Goal: Transaction & Acquisition: Purchase product/service

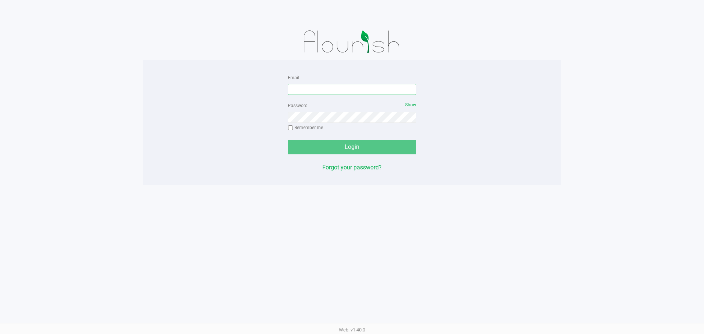
click at [333, 90] on input "Email" at bounding box center [352, 89] width 128 height 11
type input "[PERSON_NAME][EMAIL_ADDRESS][DOMAIN_NAME]"
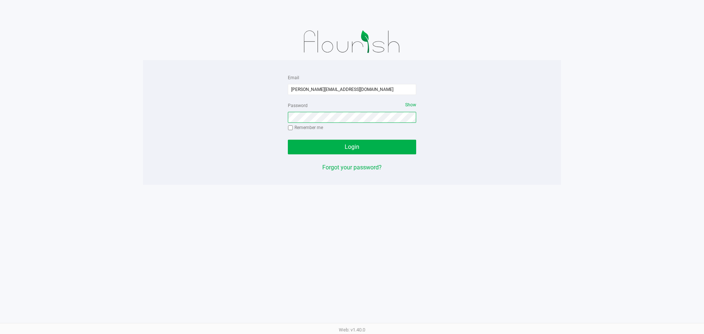
click at [288, 140] on button "Login" at bounding box center [352, 147] width 128 height 15
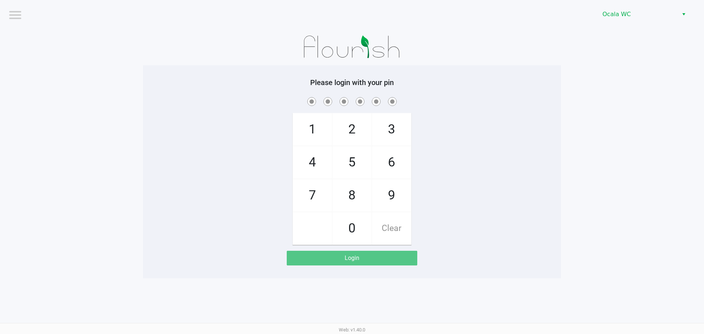
click at [552, 188] on div "1 4 7 2 5 8 0 3 6 9 Clear" at bounding box center [352, 170] width 418 height 149
checkbox input "true"
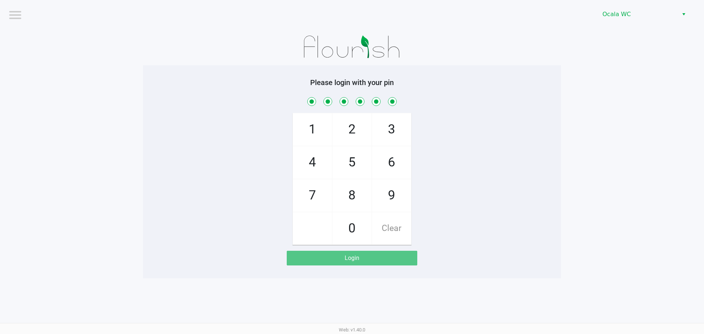
checkbox input "true"
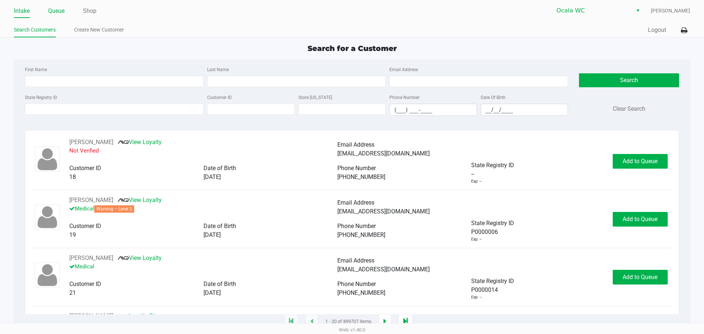
click at [62, 12] on link "Queue" at bounding box center [56, 11] width 16 height 10
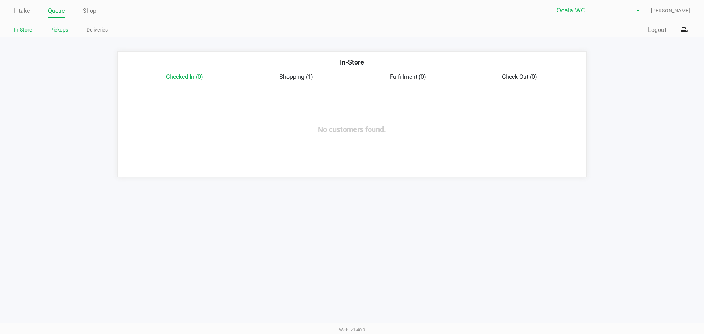
click at [62, 32] on link "Pickups" at bounding box center [59, 29] width 18 height 9
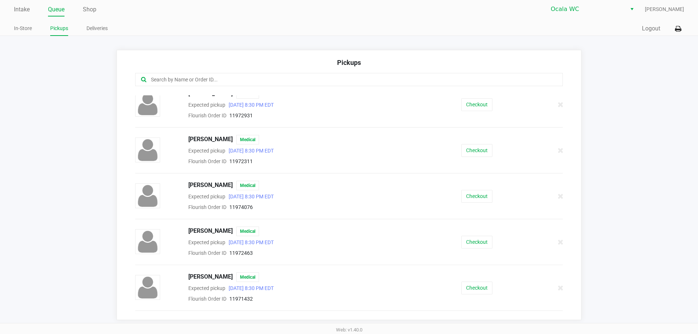
scroll to position [162, 0]
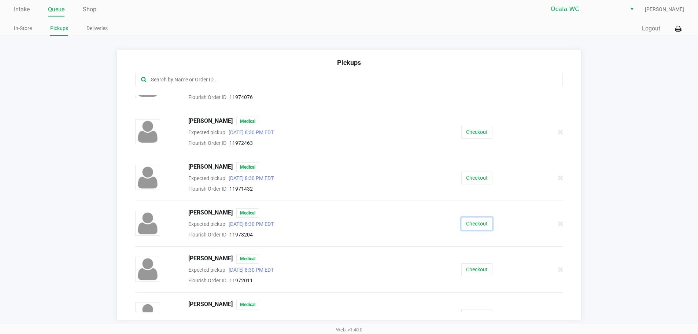
click at [475, 228] on button "Checkout" at bounding box center [476, 223] width 31 height 13
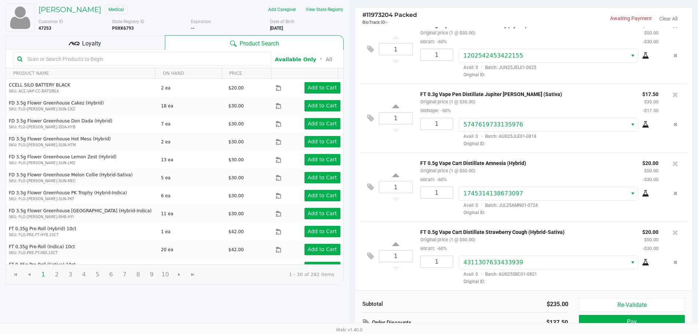
scroll to position [75, 0]
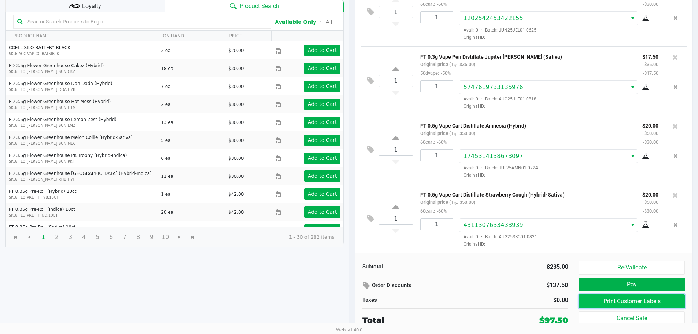
click at [595, 299] on button "Print Customer Labels" at bounding box center [632, 301] width 106 height 14
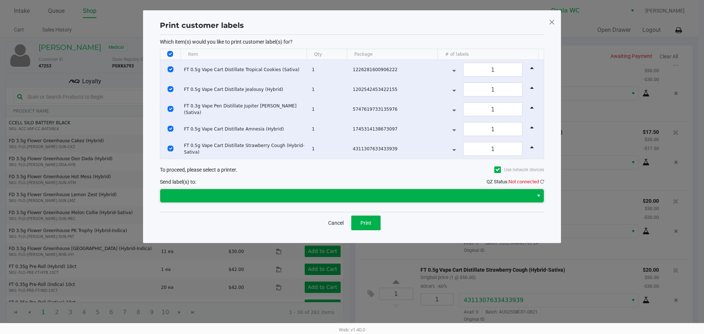
click at [524, 198] on span at bounding box center [347, 195] width 364 height 9
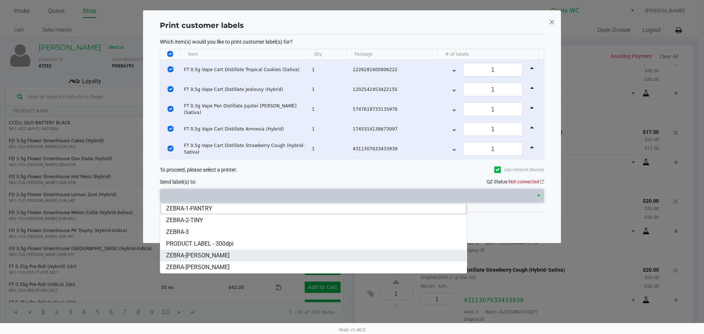
click at [219, 259] on span "ZEBRA-[PERSON_NAME]" at bounding box center [197, 255] width 63 height 9
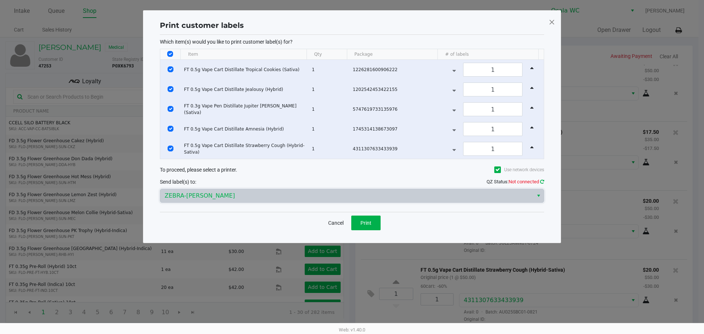
click at [543, 181] on icon at bounding box center [542, 181] width 4 height 5
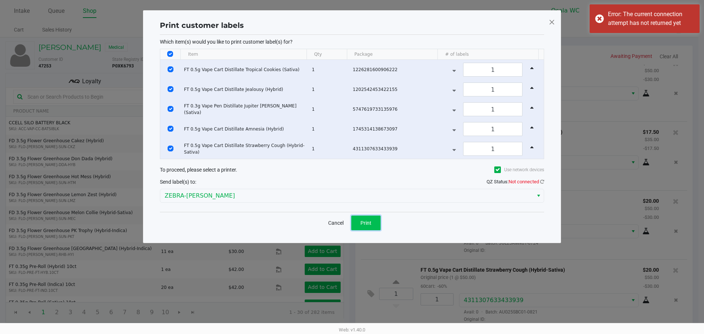
click at [357, 227] on button "Print" at bounding box center [365, 222] width 29 height 15
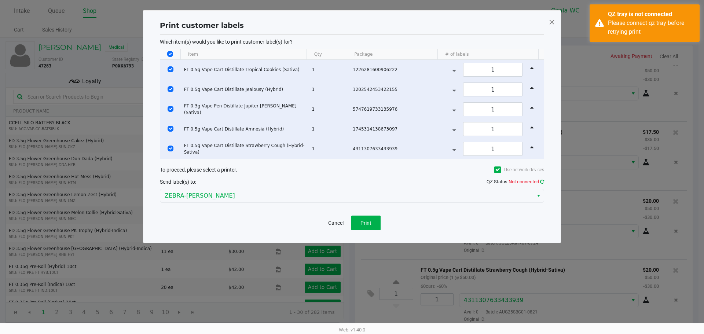
click at [542, 181] on icon at bounding box center [542, 181] width 4 height 5
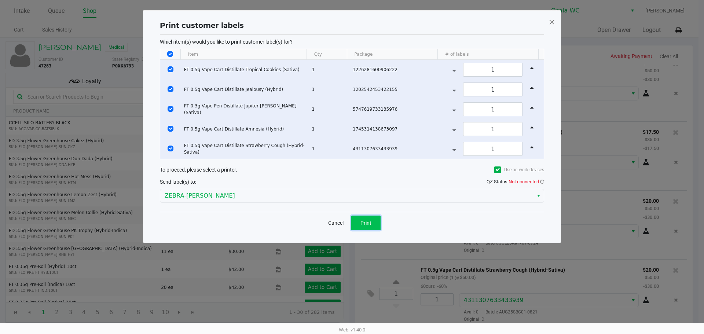
click at [371, 218] on button "Print" at bounding box center [365, 222] width 29 height 15
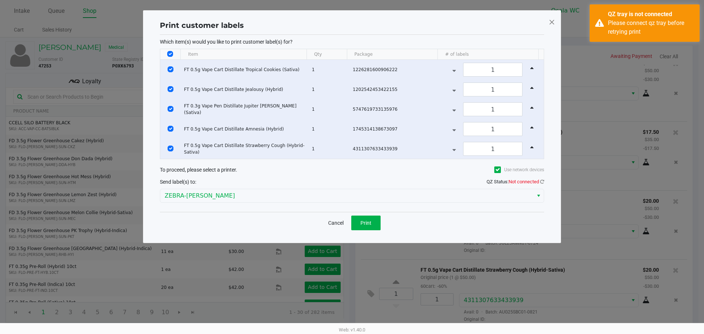
click at [497, 170] on icon at bounding box center [497, 170] width 5 height 0
click at [0, 0] on input "Use network devices" at bounding box center [0, 0] width 0 height 0
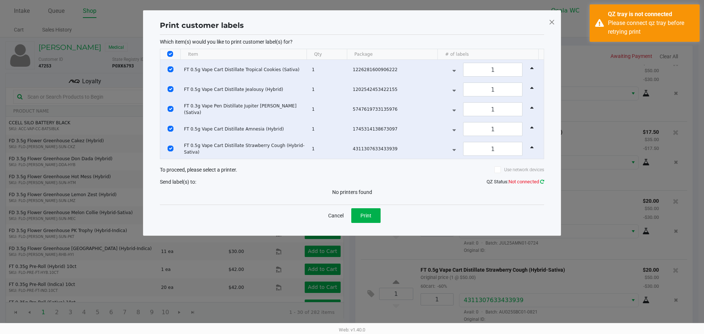
click at [543, 184] on link at bounding box center [542, 181] width 4 height 5
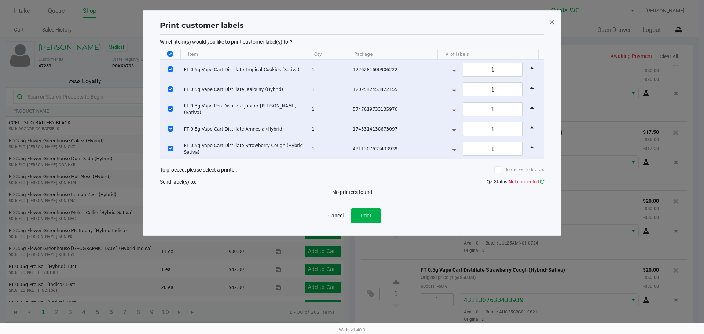
click at [542, 181] on icon at bounding box center [542, 181] width 4 height 5
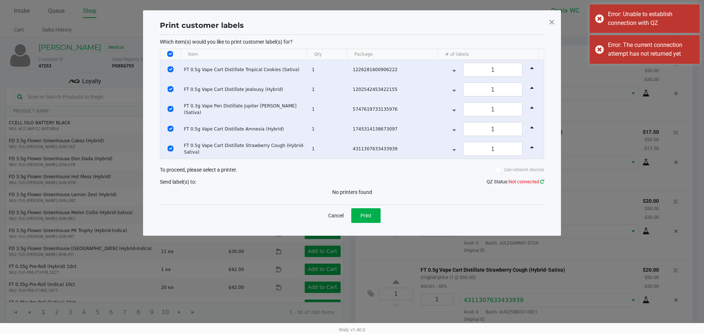
click at [542, 181] on icon at bounding box center [542, 181] width 4 height 5
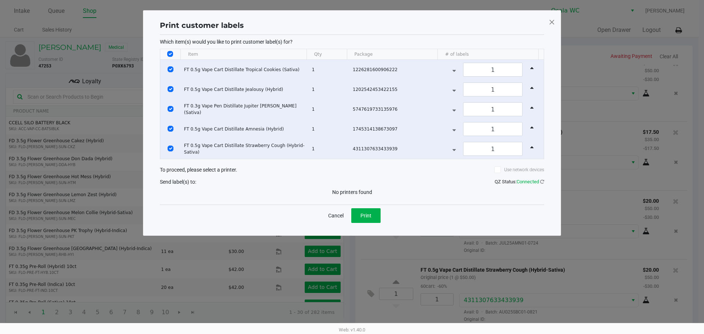
click at [497, 170] on icon at bounding box center [497, 170] width 5 height 0
click at [0, 0] on input "Use network devices" at bounding box center [0, 0] width 0 height 0
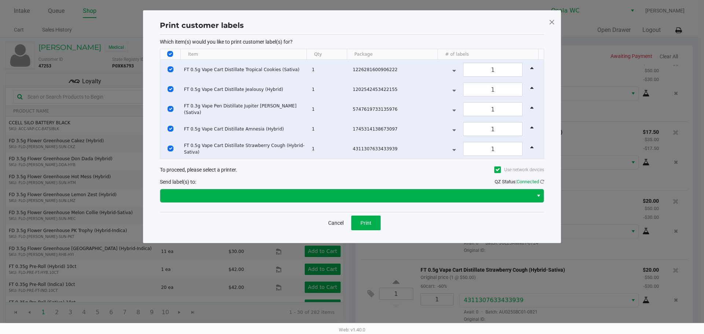
click at [535, 195] on button "Select" at bounding box center [538, 195] width 11 height 13
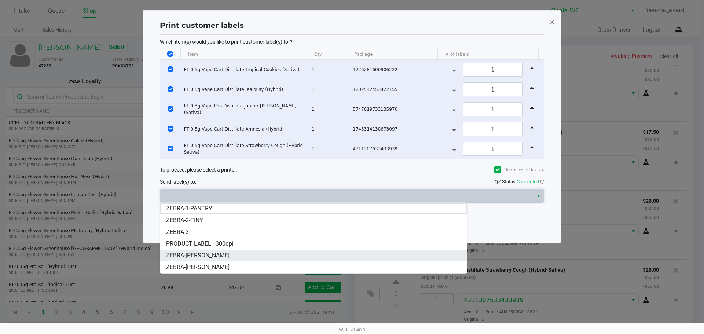
click at [220, 256] on span "ZEBRA-[PERSON_NAME]" at bounding box center [197, 255] width 63 height 9
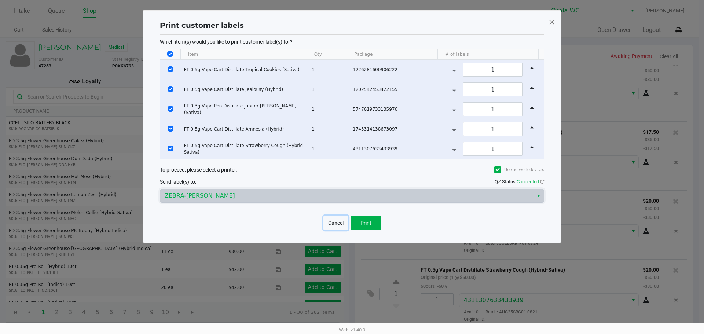
click at [326, 223] on button "Cancel" at bounding box center [335, 222] width 25 height 15
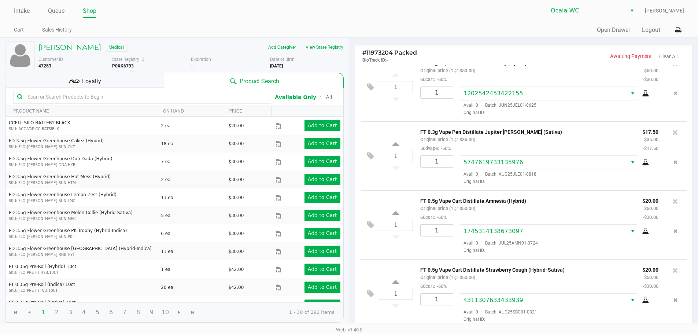
click at [214, 1] on div "Intake Queue Shop Ocala WC [PERSON_NAME] Cart Sales History Quick Sale Open Dra…" at bounding box center [349, 18] width 698 height 37
click at [95, 49] on h5 "[PERSON_NAME]" at bounding box center [69, 47] width 63 height 9
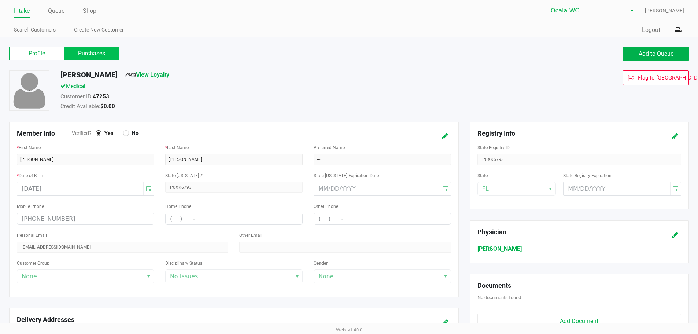
click at [78, 59] on label "Purchases" at bounding box center [91, 54] width 55 height 14
click at [0, 0] on 1 "Purchases" at bounding box center [0, 0] width 0 height 0
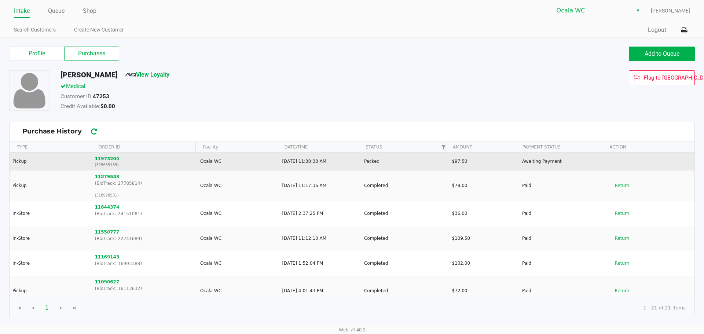
click at [101, 158] on button "11973204" at bounding box center [107, 158] width 25 height 7
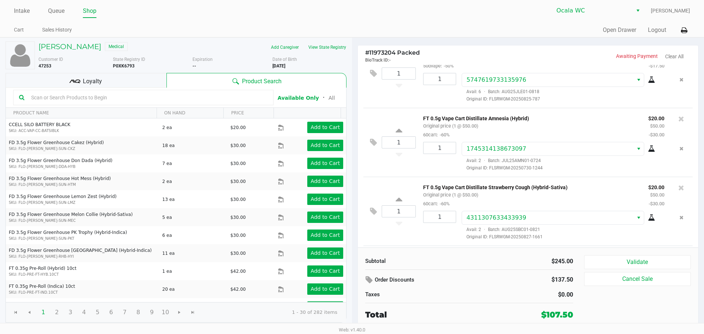
scroll to position [224, 0]
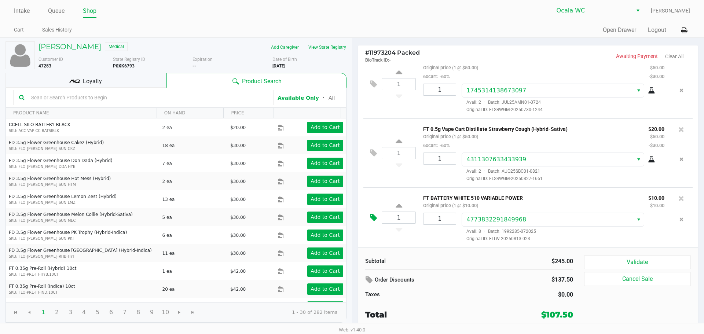
click at [373, 220] on icon at bounding box center [373, 217] width 7 height 8
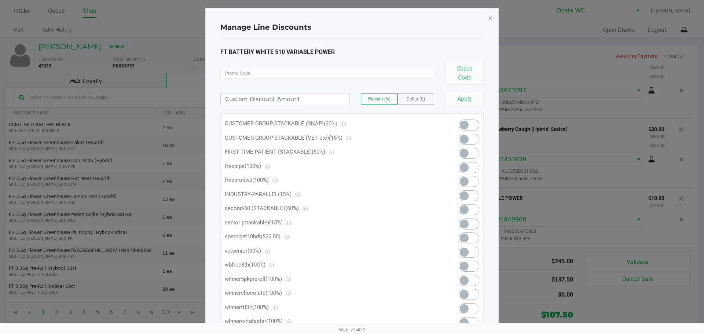
scroll to position [0, 0]
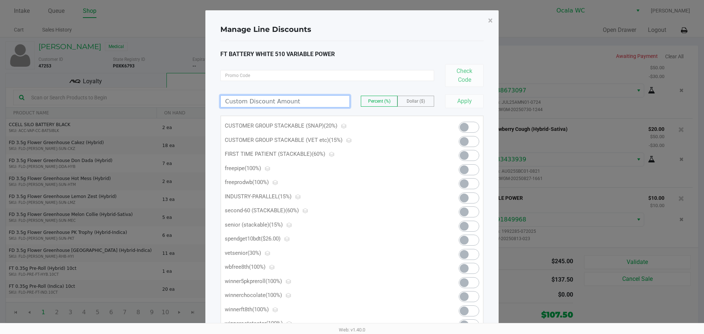
click at [308, 102] on input at bounding box center [285, 101] width 129 height 11
type input "10.00"
click at [412, 102] on span "Dollar ($)" at bounding box center [415, 101] width 18 height 5
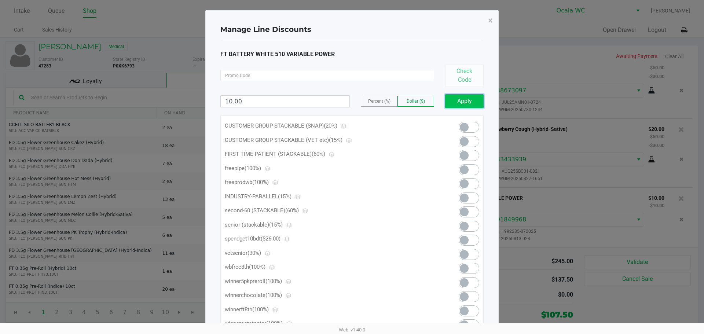
click at [456, 103] on button "Apply" at bounding box center [464, 101] width 38 height 14
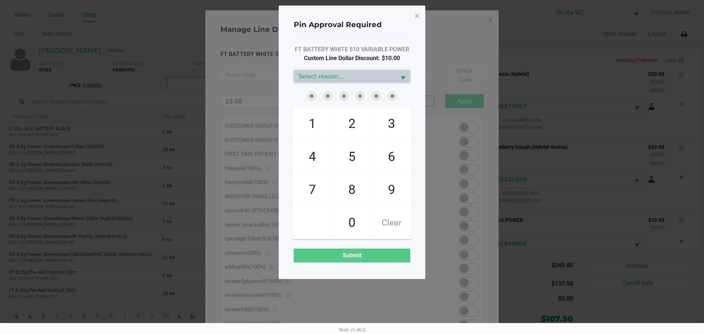
scroll to position [239, 0]
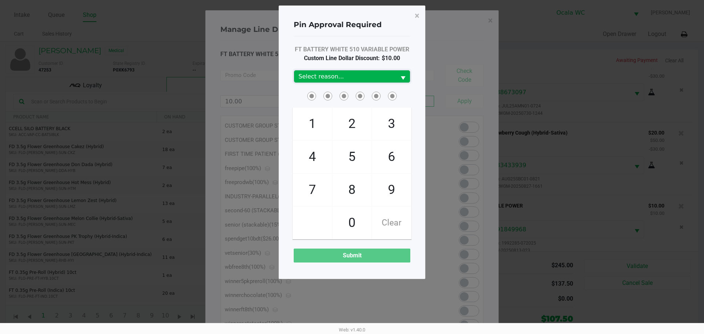
click at [399, 75] on span "Select" at bounding box center [402, 78] width 9 height 9
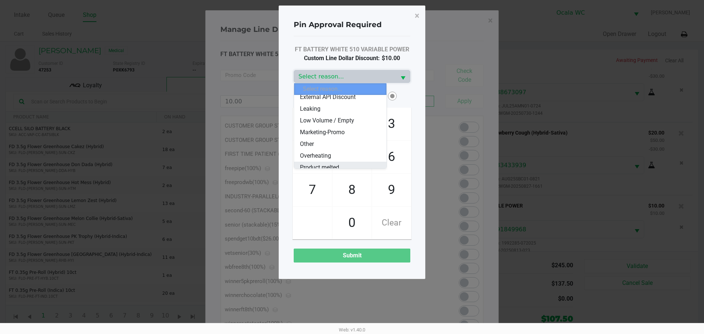
scroll to position [0, 0]
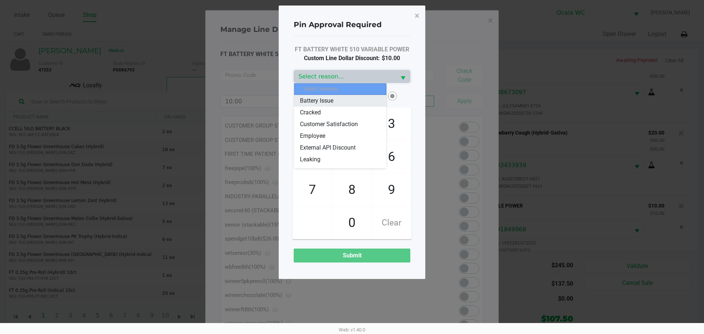
click at [324, 99] on span "Battery Issue" at bounding box center [316, 100] width 33 height 9
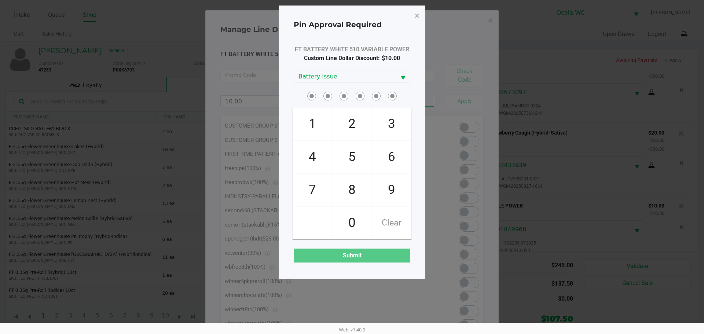
click at [413, 62] on div "Pin Approval Required × FT BATTERY WHITE 510 VARIABLE POWER Custom Line Dollar …" at bounding box center [352, 141] width 147 height 273
checkbox input "true"
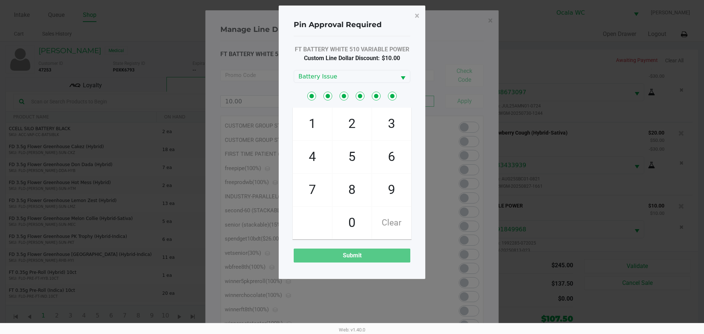
checkbox input "true"
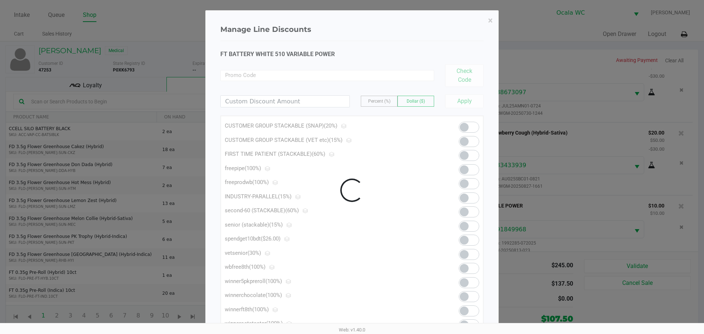
scroll to position [248, 0]
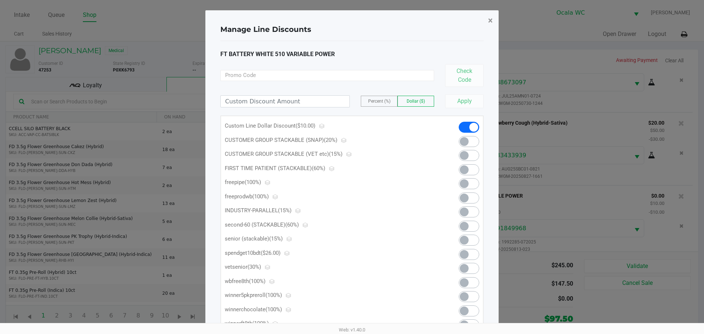
click at [493, 21] on button "×" at bounding box center [490, 20] width 16 height 21
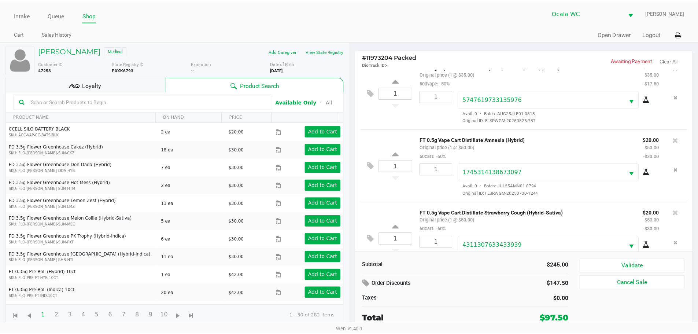
scroll to position [0, 0]
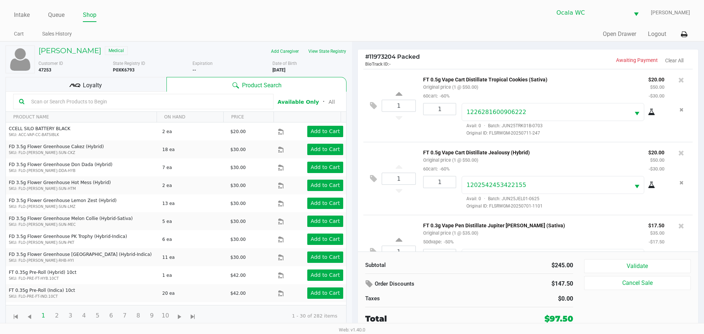
click at [123, 84] on div "Loyalty" at bounding box center [85, 84] width 161 height 15
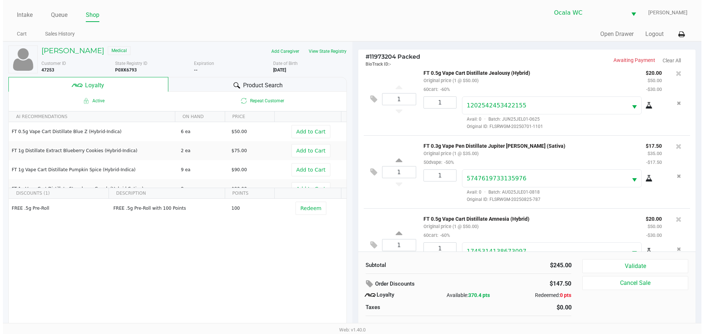
scroll to position [183, 0]
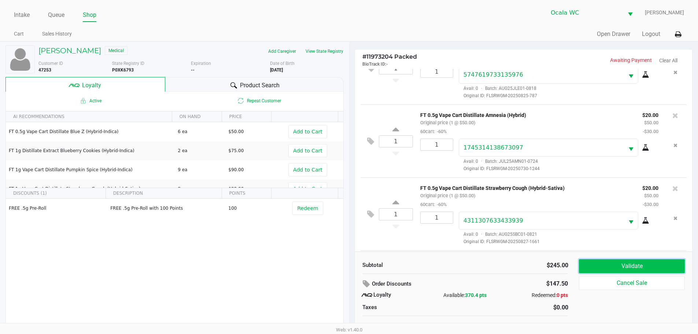
click at [659, 269] on button "Validate" at bounding box center [632, 266] width 106 height 14
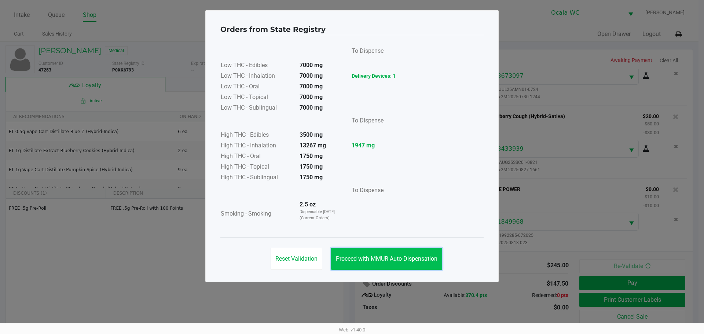
click at [403, 265] on button "Proceed with MMUR Auto-Dispensation" at bounding box center [386, 259] width 111 height 22
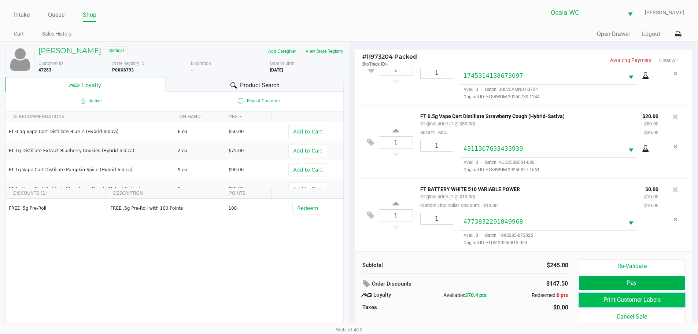
click at [615, 302] on button "Print Customer Labels" at bounding box center [632, 300] width 106 height 14
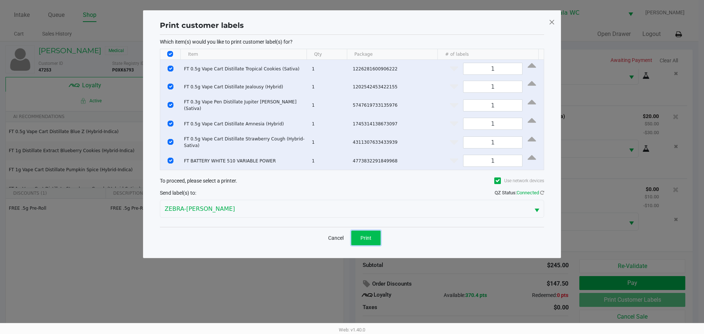
click at [368, 243] on button "Print" at bounding box center [365, 238] width 29 height 15
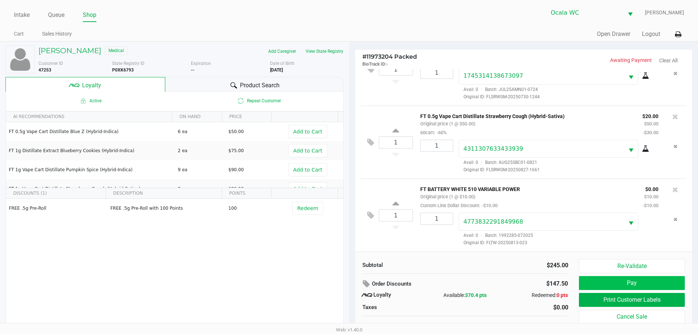
click at [664, 281] on button "Pay" at bounding box center [632, 283] width 106 height 14
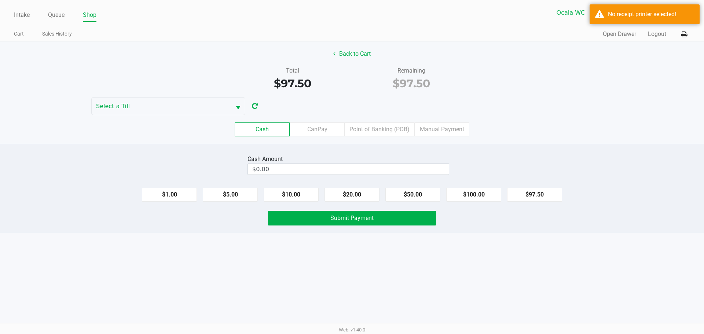
click at [651, 142] on div "Cash CanPay Point of Banking (POB) Manual Payment" at bounding box center [352, 129] width 715 height 29
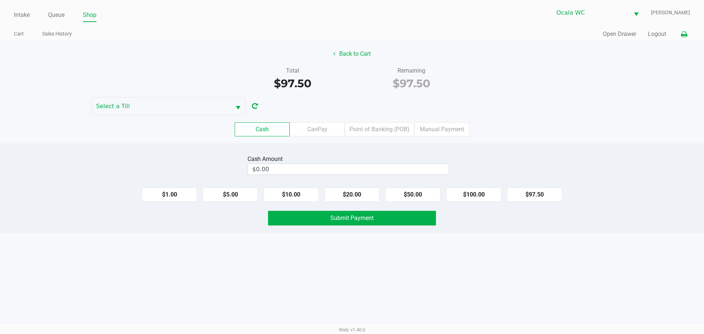
click at [686, 34] on icon at bounding box center [684, 34] width 6 height 5
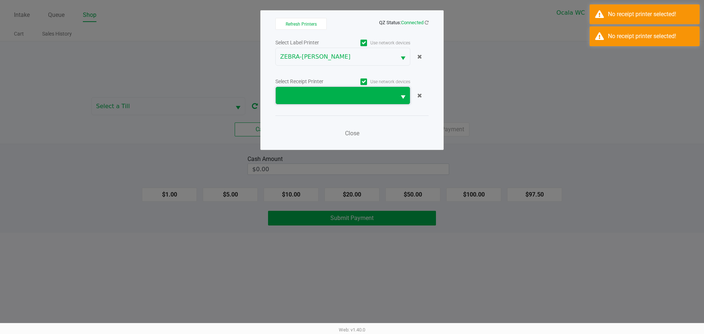
click at [364, 97] on span at bounding box center [335, 95] width 111 height 9
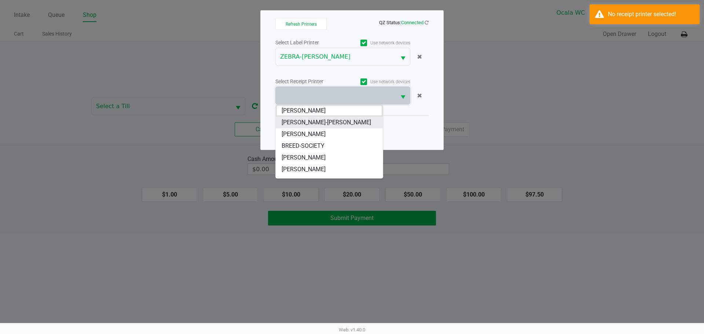
click at [292, 124] on span "[PERSON_NAME]-[PERSON_NAME]" at bounding box center [325, 122] width 89 height 9
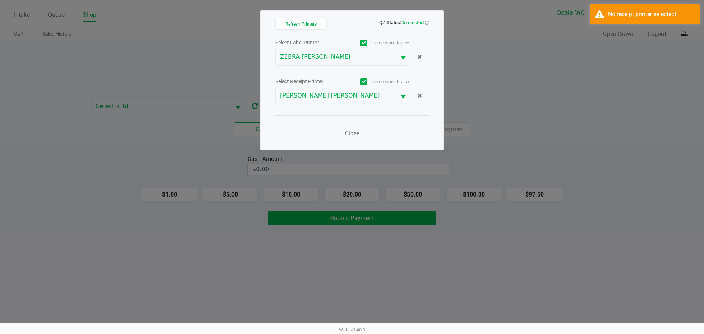
click at [391, 127] on div "Close" at bounding box center [351, 128] width 153 height 27
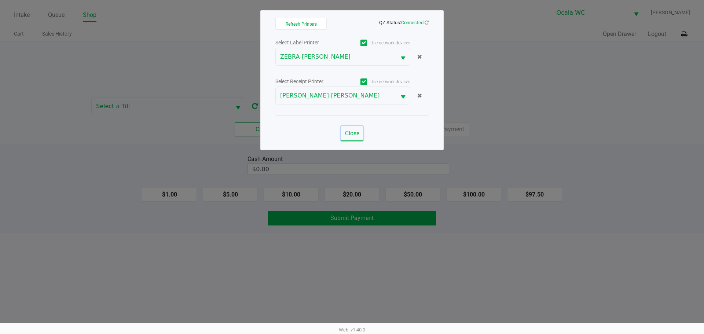
click at [350, 134] on span "Close" at bounding box center [352, 133] width 14 height 7
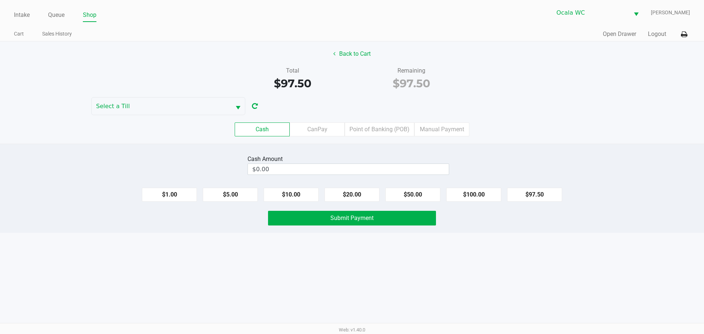
click at [510, 83] on div "Total $97.50 Remaining $97.50" at bounding box center [352, 78] width 715 height 25
click at [571, 135] on div "Cash CanPay Point of Banking (POB) Manual Payment" at bounding box center [352, 129] width 704 height 14
click at [563, 125] on div "Cash CanPay Point of Banking (POB) Manual Payment" at bounding box center [352, 129] width 704 height 14
click at [532, 110] on div "Back to Cart Total $97.50 Remaining $97.50 Select a Till Cash CanPay Point of B…" at bounding box center [352, 92] width 704 height 102
click at [557, 161] on div "Cash Amount $0.00" at bounding box center [352, 164] width 715 height 23
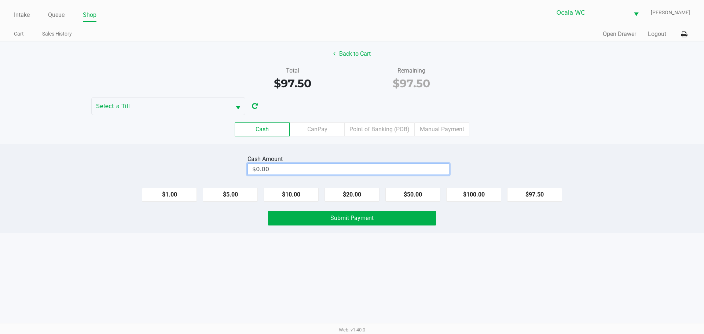
click at [413, 170] on input "$0.00" at bounding box center [348, 169] width 201 height 11
click at [598, 145] on div "Cash Amount 110 Clear $1.00 $5.00 $10.00 $20.00 $50.00 $100.00 $97.50 Submit Pa…" at bounding box center [352, 188] width 704 height 89
type input "$110.00"
click at [391, 277] on div "Intake Queue Shop Ocala WC [PERSON_NAME] Cart Sales History Quick Sale Open Dra…" at bounding box center [352, 167] width 704 height 334
click at [703, 87] on div "Total $97.50 Remaining $97.50" at bounding box center [352, 78] width 715 height 25
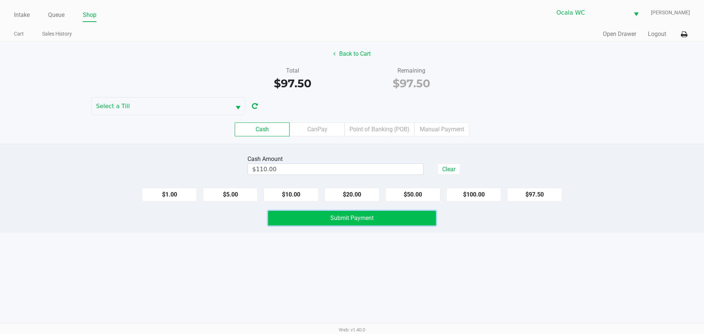
click at [389, 222] on button "Submit Payment" at bounding box center [352, 218] width 168 height 15
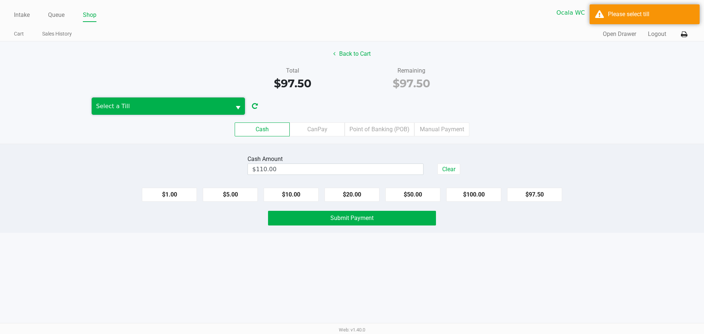
click at [216, 112] on span "Select a Till" at bounding box center [161, 105] width 139 height 17
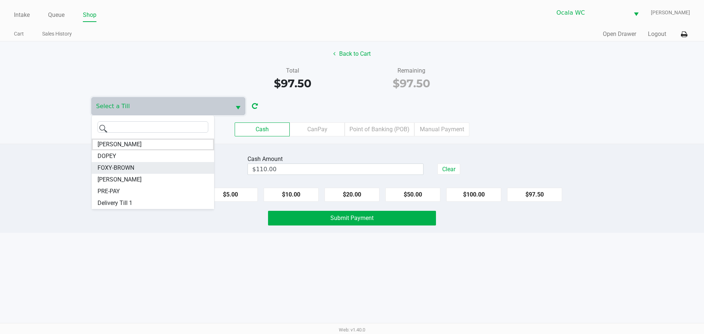
click at [114, 165] on span "FOXY-BROWN" at bounding box center [115, 167] width 37 height 9
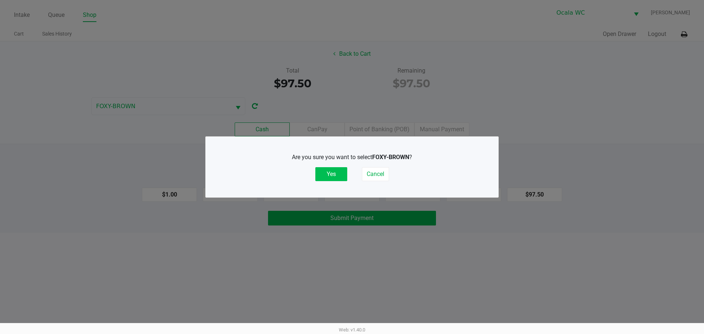
click at [340, 173] on button "Yes" at bounding box center [331, 174] width 32 height 14
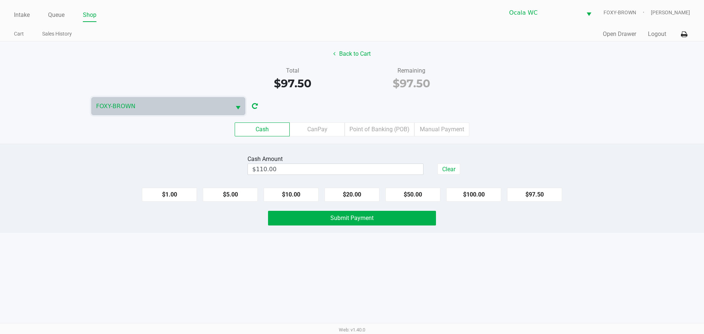
click at [476, 99] on div "Back to Cart Total $97.50 Remaining $97.50 FOXY-BROWN Cash CanPay Point of Bank…" at bounding box center [352, 92] width 704 height 102
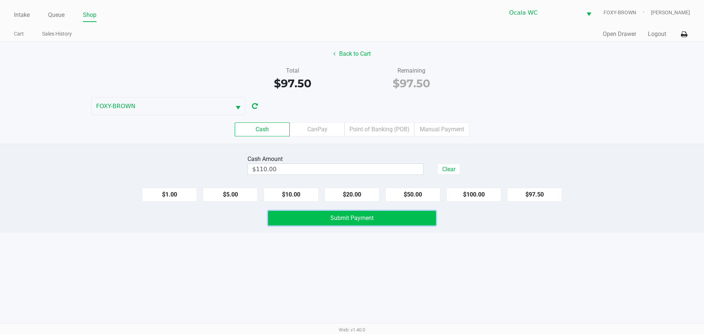
click at [364, 216] on span "Submit Payment" at bounding box center [351, 217] width 43 height 7
